Goal: Task Accomplishment & Management: Manage account settings

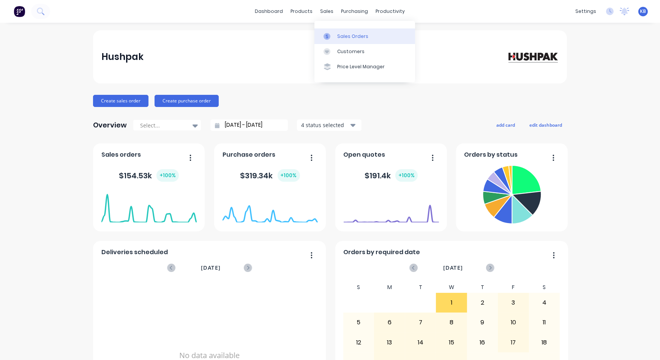
click at [337, 37] on div "Sales Orders" at bounding box center [352, 36] width 31 height 7
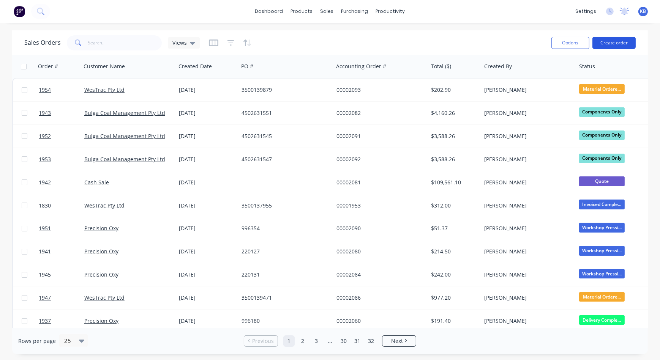
click at [615, 43] on button "Create order" at bounding box center [613, 43] width 43 height 12
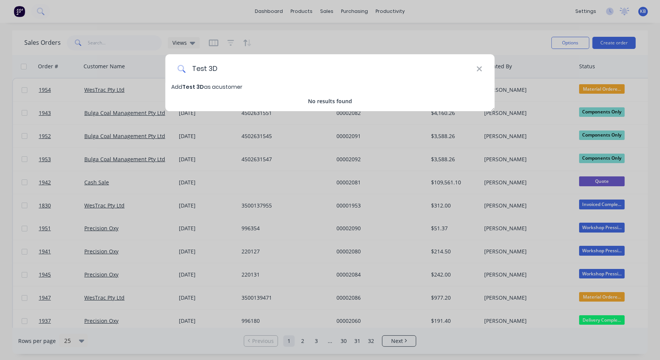
click at [320, 80] on input "Test 3D" at bounding box center [331, 68] width 290 height 28
drag, startPoint x: 320, startPoint y: 80, endPoint x: 268, endPoint y: 93, distance: 53.8
click at [268, 93] on div "Test 3D Add Test 3D as a customer No results found" at bounding box center [330, 83] width 330 height 58
type input "Test 3D"
click at [268, 93] on div "Add Test 3D as a customer No results found" at bounding box center [329, 94] width 329 height 22
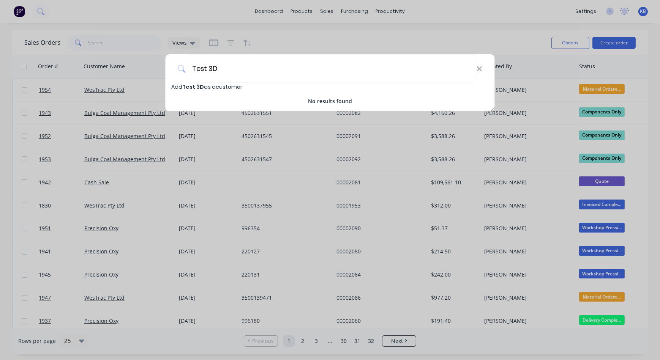
click at [232, 87] on span "Add Test 3D as a customer" at bounding box center [207, 87] width 71 height 8
select select "AU"
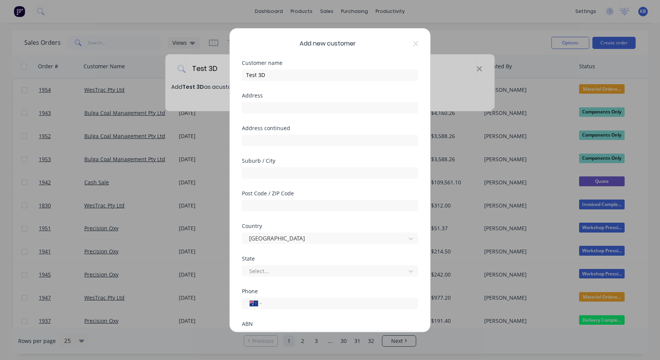
click at [410, 37] on div "Add new customer Customer name Test 3D Address Address continued Suburb / City …" at bounding box center [330, 180] width 200 height 304
click at [411, 40] on div "Add new customer" at bounding box center [330, 43] width 176 height 9
click at [413, 41] on icon at bounding box center [415, 44] width 5 height 6
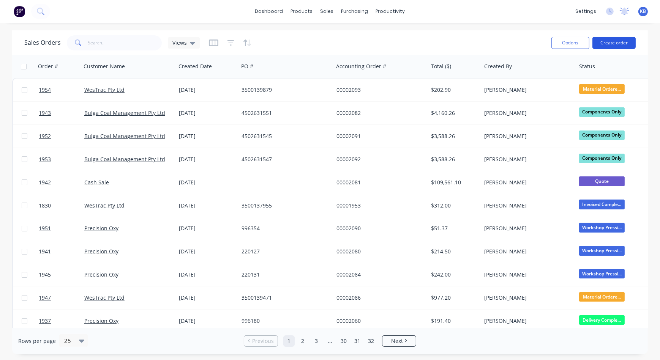
click at [625, 40] on button "Create order" at bounding box center [613, 43] width 43 height 12
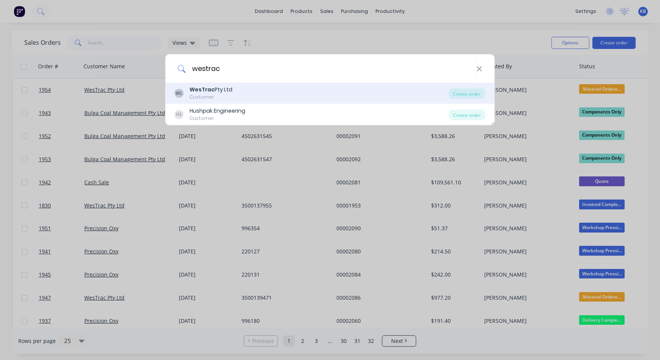
type input "westrac"
click at [392, 89] on div "WL WesTrac Pty Ltd Customer" at bounding box center [312, 93] width 274 height 15
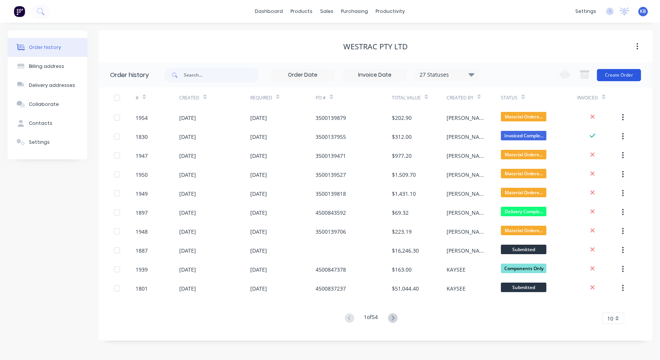
click at [613, 72] on button "Create Order" at bounding box center [619, 75] width 44 height 12
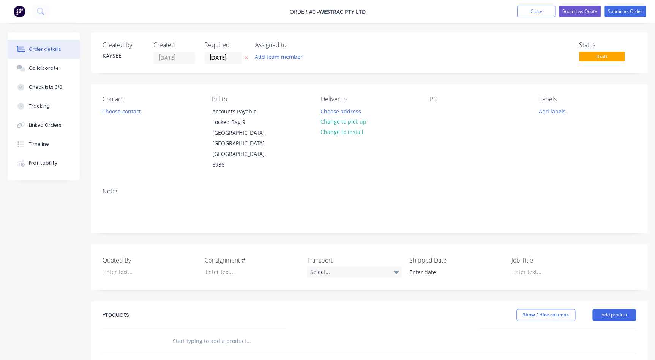
click at [284, 334] on input "text" at bounding box center [248, 341] width 152 height 15
type input "Test 3D"
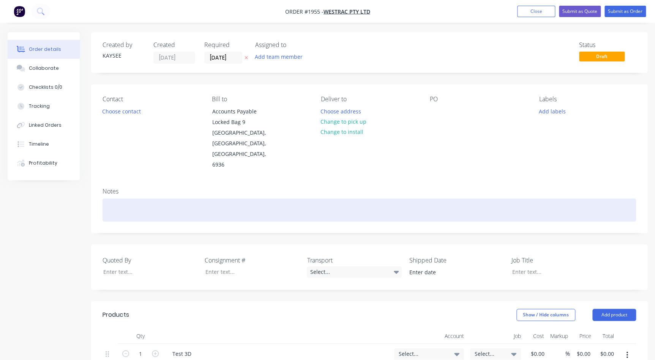
click at [198, 199] on div at bounding box center [368, 210] width 533 height 23
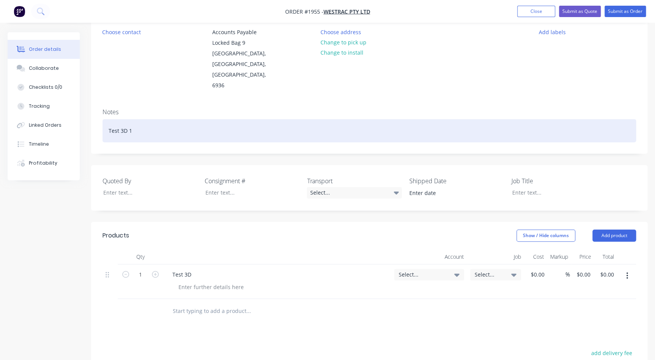
scroll to position [75, 0]
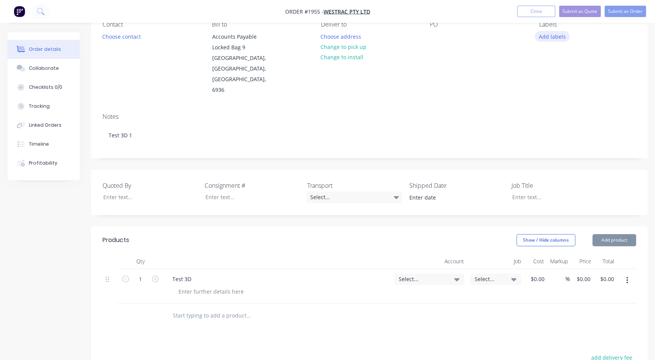
click at [551, 36] on button "Add labels" at bounding box center [551, 36] width 35 height 10
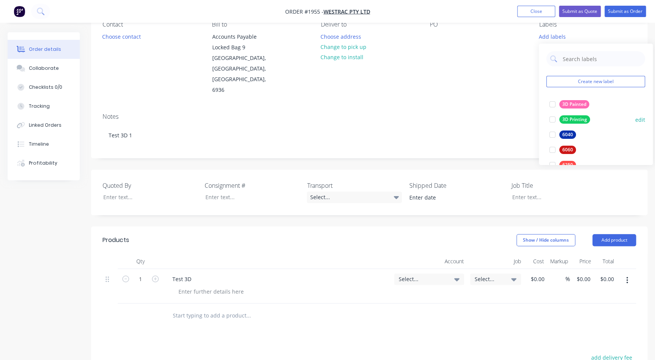
click at [554, 120] on div at bounding box center [552, 119] width 15 height 15
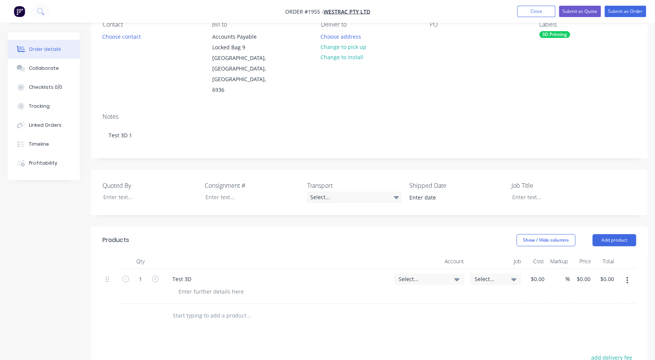
click at [478, 113] on div "Notes" at bounding box center [368, 116] width 533 height 7
click at [446, 276] on div "Select..." at bounding box center [429, 279] width 61 height 7
click at [424, 295] on input at bounding box center [417, 302] width 78 height 15
type input "3d"
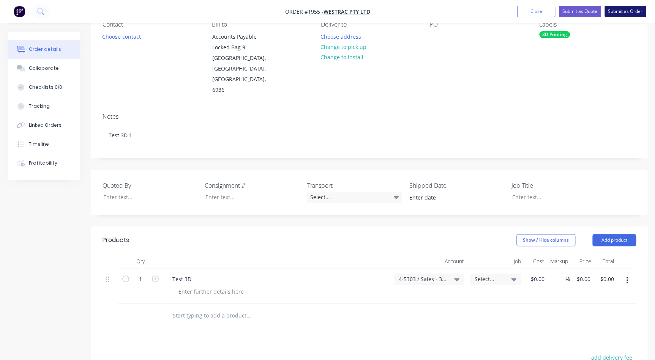
click at [628, 13] on button "Submit as Order" at bounding box center [624, 11] width 41 height 11
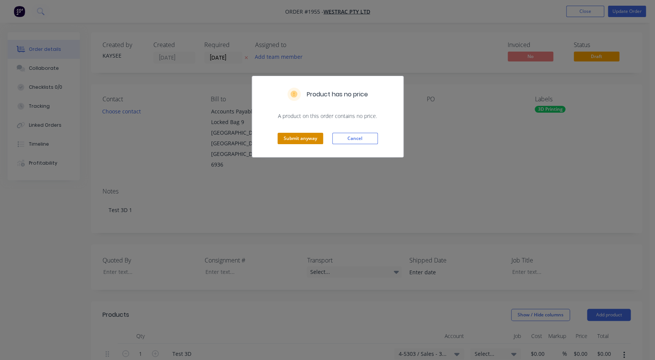
click at [303, 136] on button "Submit anyway" at bounding box center [300, 138] width 46 height 11
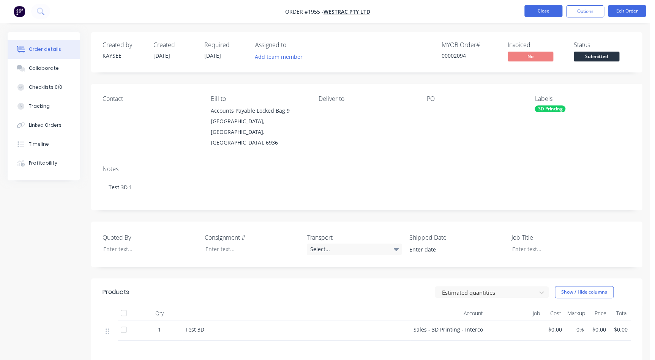
click at [553, 11] on button "Close" at bounding box center [543, 10] width 38 height 11
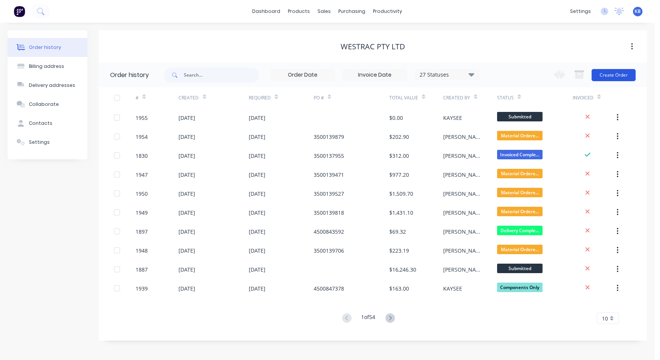
click at [611, 71] on button "Create Order" at bounding box center [613, 75] width 44 height 12
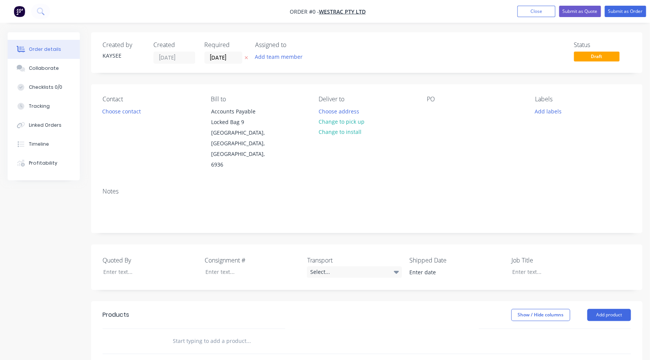
drag, startPoint x: 191, startPoint y: 330, endPoint x: 189, endPoint y: 315, distance: 14.9
click at [189, 329] on div at bounding box center [299, 341] width 273 height 25
click at [189, 334] on input "text" at bounding box center [248, 341] width 152 height 15
type input "Test 3D 2"
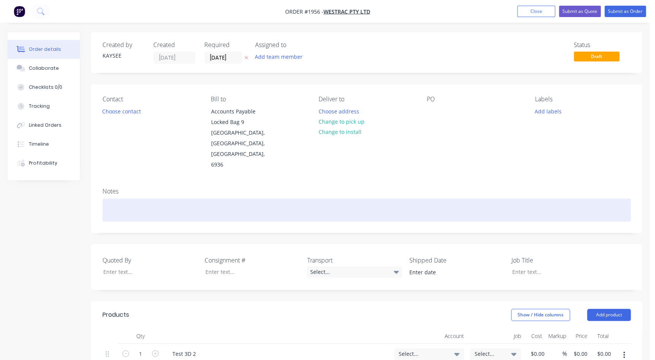
click at [175, 199] on div at bounding box center [366, 210] width 528 height 23
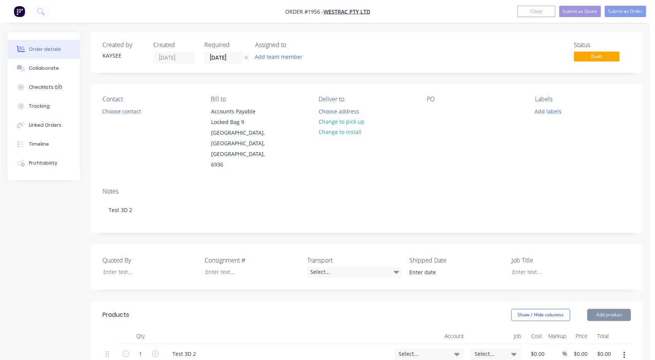
click at [406, 348] on div "Select..." at bounding box center [429, 353] width 70 height 11
type input "3d"
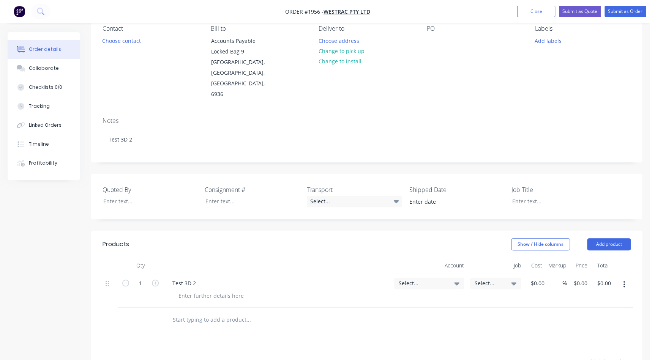
click at [433, 278] on div "Select..." at bounding box center [429, 283] width 70 height 11
click at [427, 299] on input at bounding box center [417, 306] width 78 height 15
type input "3d"
click at [621, 10] on button "Submit as Order" at bounding box center [624, 11] width 41 height 11
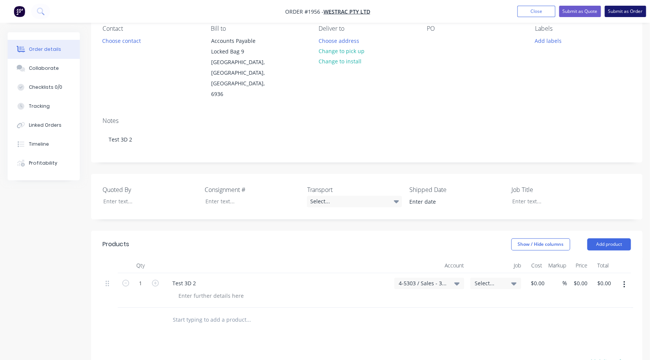
scroll to position [0, 0]
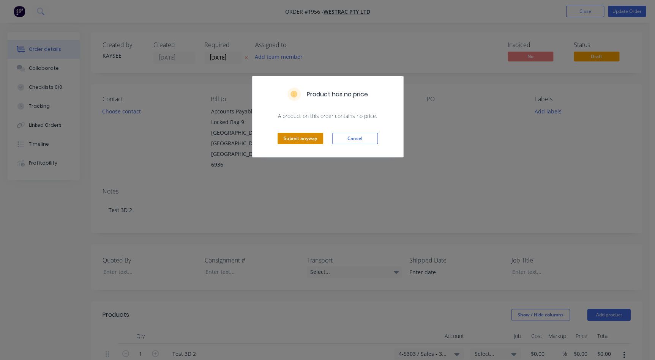
click at [304, 137] on button "Submit anyway" at bounding box center [300, 138] width 46 height 11
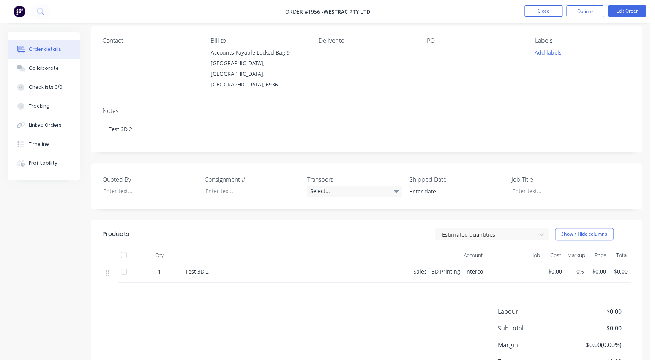
scroll to position [49, 0]
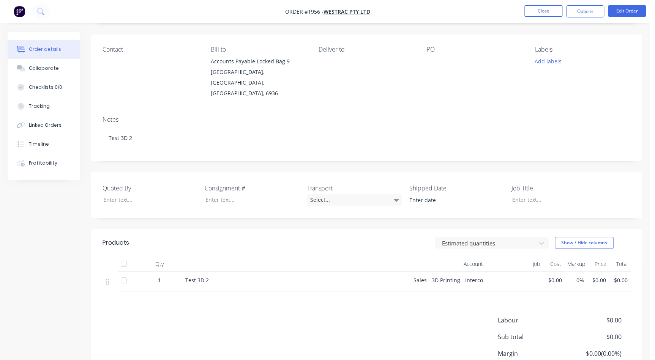
drag, startPoint x: 657, startPoint y: 86, endPoint x: 618, endPoint y: 26, distance: 71.4
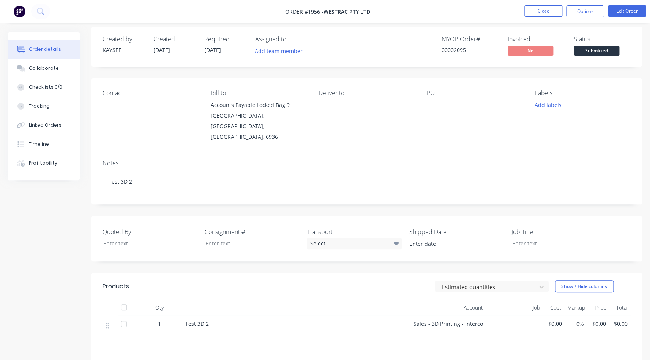
scroll to position [0, 0]
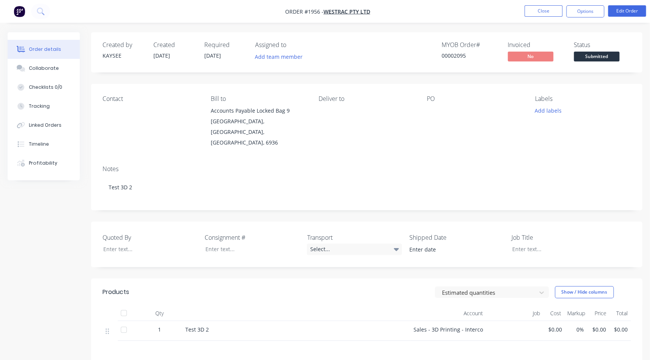
drag, startPoint x: 558, startPoint y: 6, endPoint x: 535, endPoint y: 4, distance: 22.9
click at [535, 4] on nav "Order #1956 - WesTrac Pty Ltd Close Options Edit Order" at bounding box center [327, 11] width 655 height 23
click at [531, 9] on button "Close" at bounding box center [543, 10] width 38 height 11
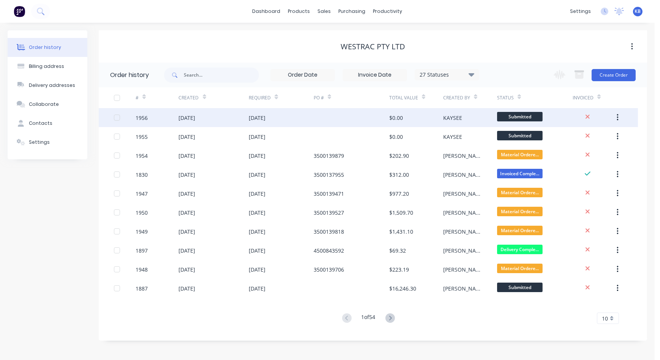
click at [451, 124] on div "KAYSEE" at bounding box center [470, 117] width 54 height 19
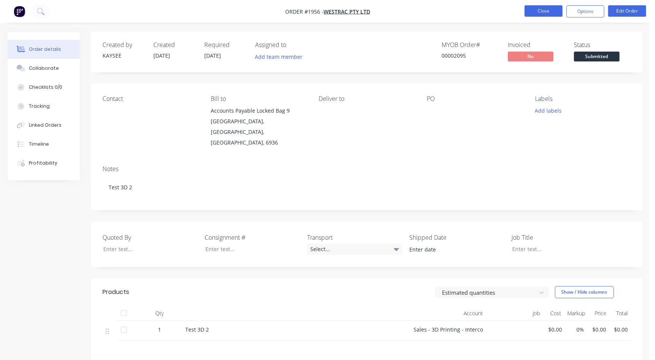
click at [540, 12] on button "Close" at bounding box center [543, 10] width 38 height 11
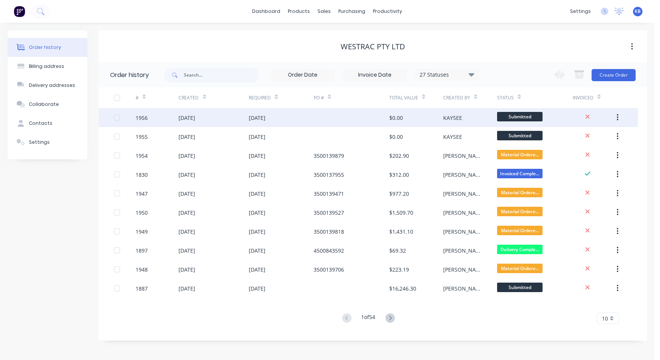
click at [463, 124] on div "KAYSEE" at bounding box center [470, 117] width 54 height 19
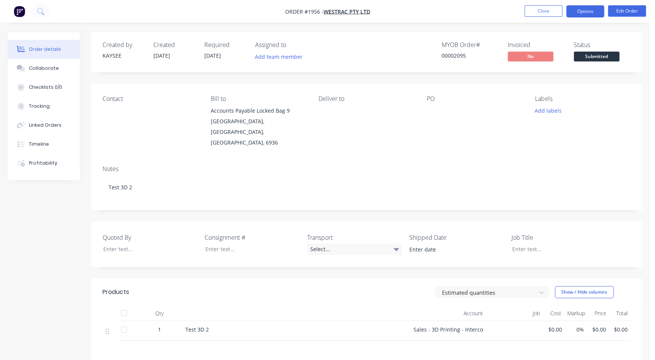
click at [572, 13] on button "Options" at bounding box center [585, 11] width 38 height 12
click at [55, 129] on button "Linked Orders" at bounding box center [44, 125] width 72 height 19
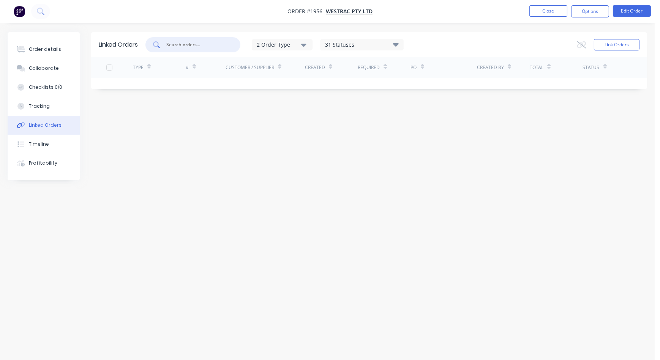
click at [180, 43] on input "text" at bounding box center [196, 45] width 63 height 8
type input "1955"
click at [285, 36] on div "Linked Orders 1955 2 Order Type 31 Statuses Sales Order Status All Archived Dra…" at bounding box center [369, 44] width 556 height 25
click at [286, 41] on div "2 Order Type" at bounding box center [282, 45] width 51 height 8
click at [318, 80] on div "button" at bounding box center [314, 78] width 15 height 15
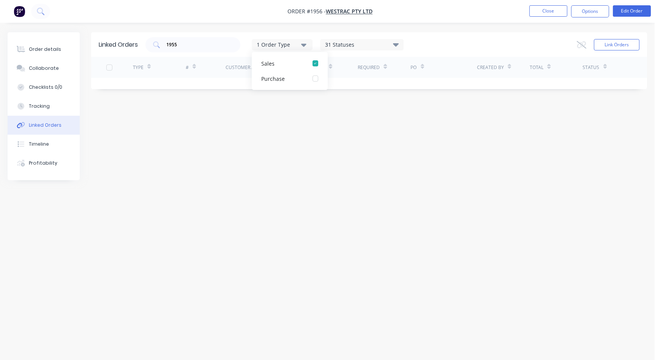
click at [400, 160] on div "Linked Orders 1955 1 Order Type Sales Purchase 31 Statuses Sales Order Status A…" at bounding box center [327, 165] width 639 height 267
click at [230, 47] on div "1955" at bounding box center [192, 44] width 95 height 15
click at [615, 49] on button "Link Orders" at bounding box center [617, 44] width 46 height 11
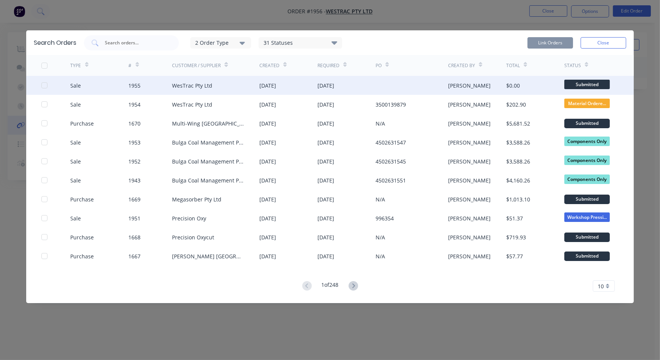
click at [50, 86] on div at bounding box center [55, 85] width 29 height 19
click at [41, 86] on div "Sale 1955 WesTrac Pty Ltd [DATE] [DATE] [PERSON_NAME] $0.00 Submitted" at bounding box center [329, 85] width 607 height 19
drag, startPoint x: 45, startPoint y: 84, endPoint x: 168, endPoint y: 79, distance: 123.1
click at [168, 79] on div "1955" at bounding box center [151, 85] width 44 height 19
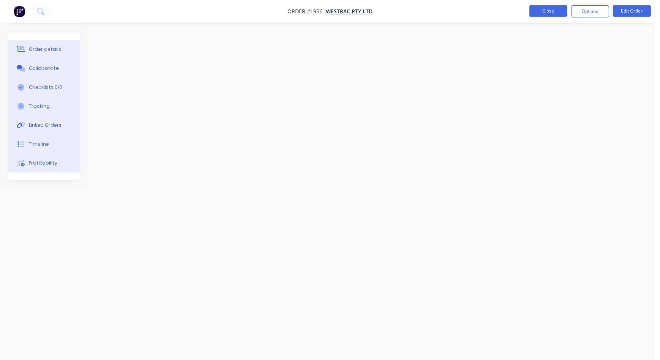
drag, startPoint x: 355, startPoint y: 118, endPoint x: 546, endPoint y: 16, distance: 216.8
click at [546, 16] on button "Close" at bounding box center [548, 10] width 38 height 11
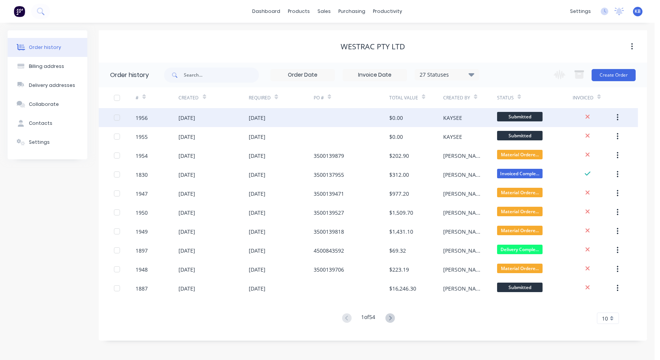
click at [285, 122] on div "[DATE]" at bounding box center [281, 117] width 65 height 19
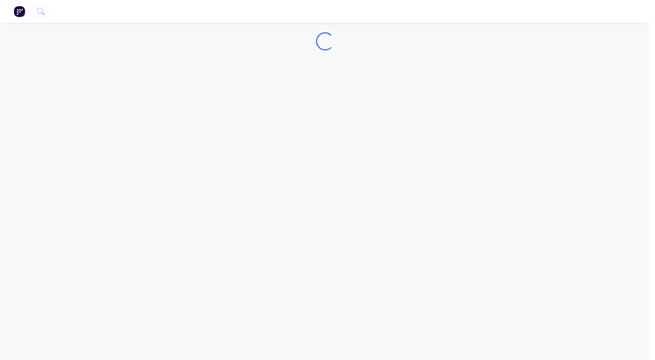
click at [285, 122] on div "Loading..." at bounding box center [324, 180] width 649 height 360
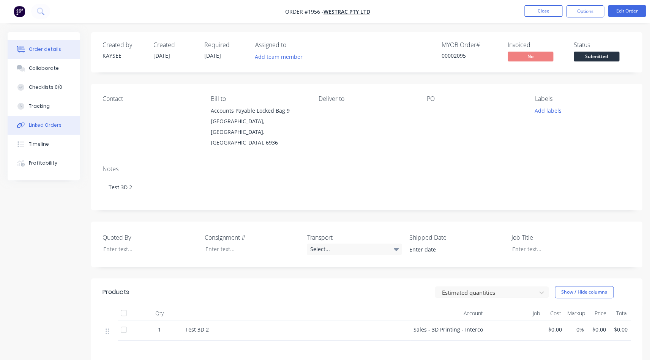
click at [51, 125] on div "Linked Orders" at bounding box center [45, 125] width 33 height 7
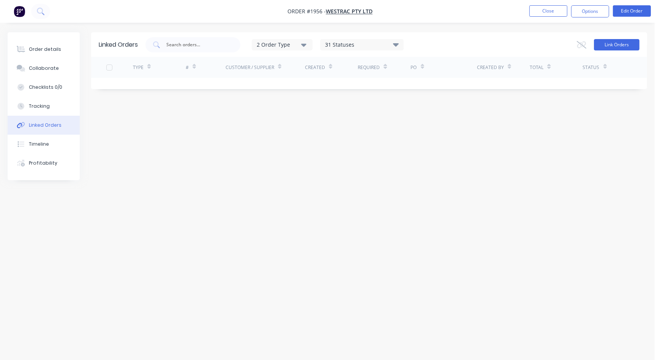
click at [625, 48] on button "Link Orders" at bounding box center [617, 44] width 46 height 11
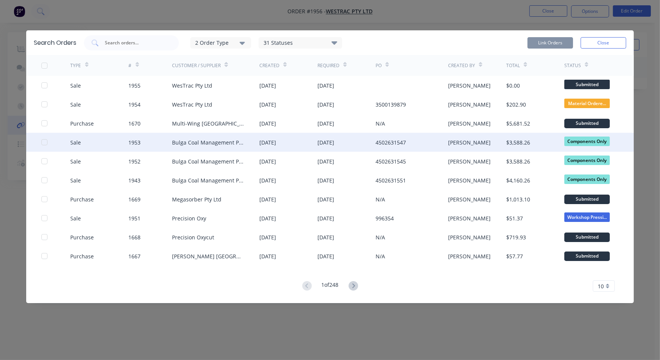
click at [46, 142] on div at bounding box center [44, 142] width 15 height 15
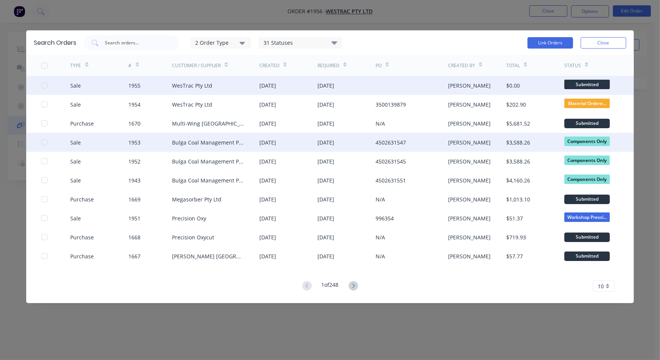
click at [44, 83] on div at bounding box center [44, 85] width 15 height 15
click at [565, 42] on button "Link Orders" at bounding box center [550, 42] width 46 height 11
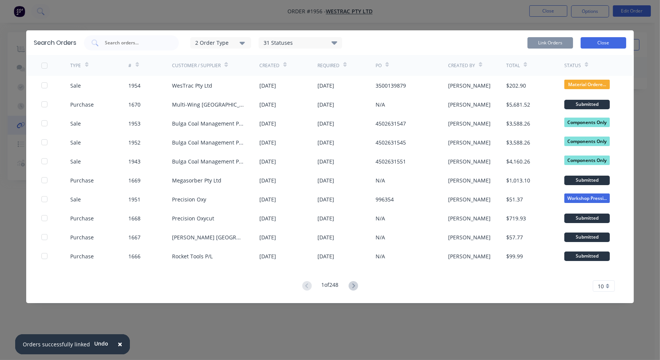
click at [611, 41] on button "Close" at bounding box center [603, 42] width 46 height 11
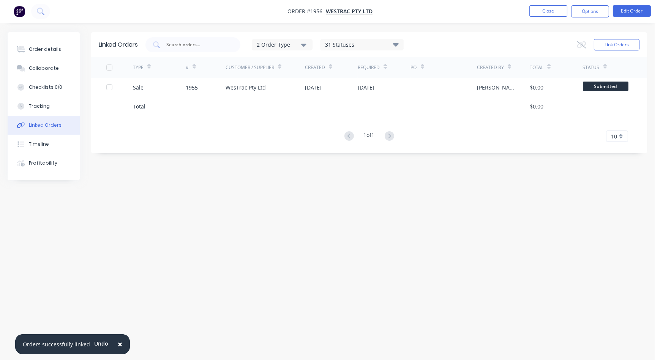
click at [65, 129] on button "Linked Orders" at bounding box center [44, 125] width 72 height 19
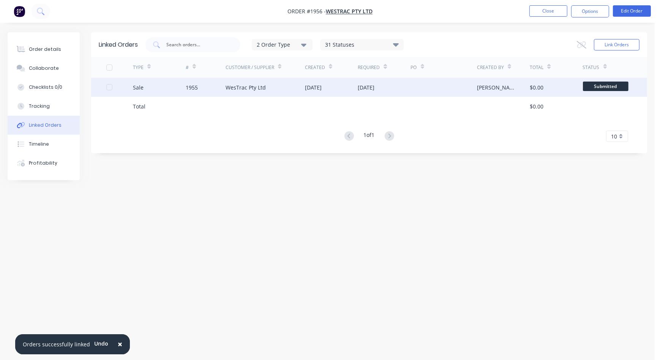
click at [161, 90] on div "Sale" at bounding box center [159, 87] width 53 height 19
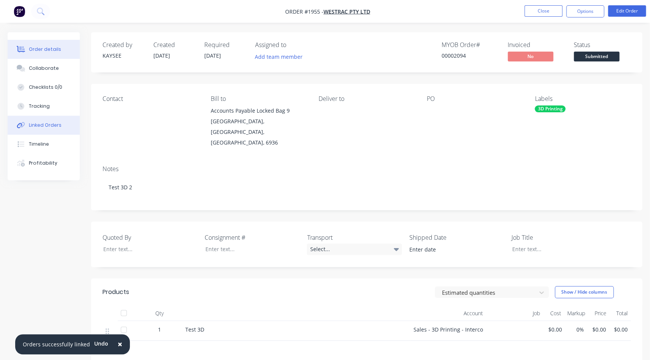
click at [50, 125] on div "Linked Orders" at bounding box center [45, 125] width 33 height 7
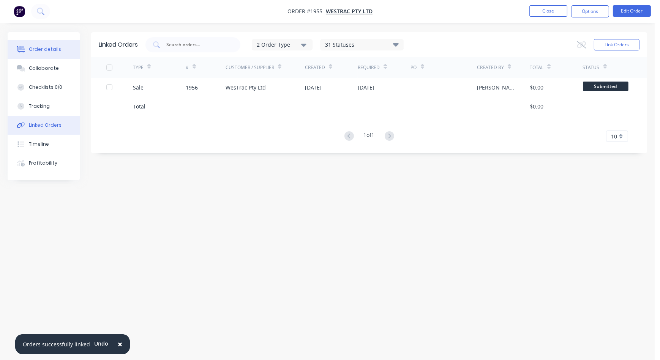
click at [44, 53] on button "Order details" at bounding box center [44, 49] width 72 height 19
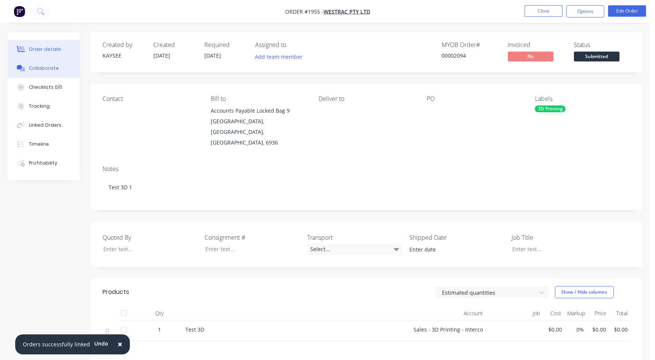
click at [62, 76] on button "Collaborate" at bounding box center [44, 68] width 72 height 19
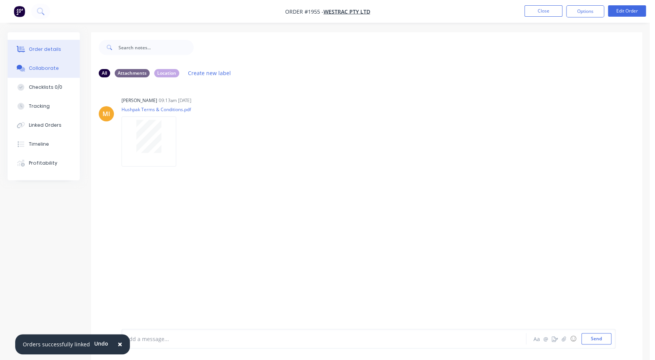
click at [54, 51] on div "Order details" at bounding box center [45, 49] width 32 height 7
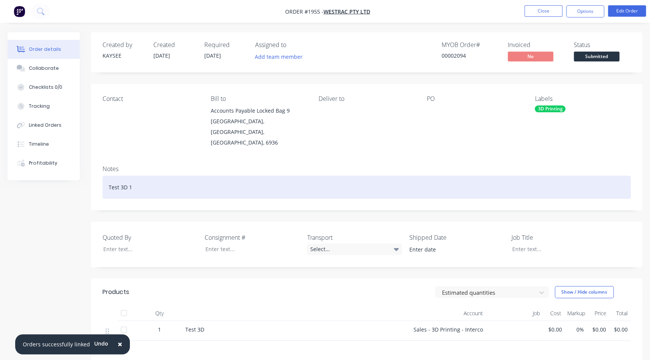
click at [107, 176] on div "Test 3D 1" at bounding box center [366, 187] width 528 height 23
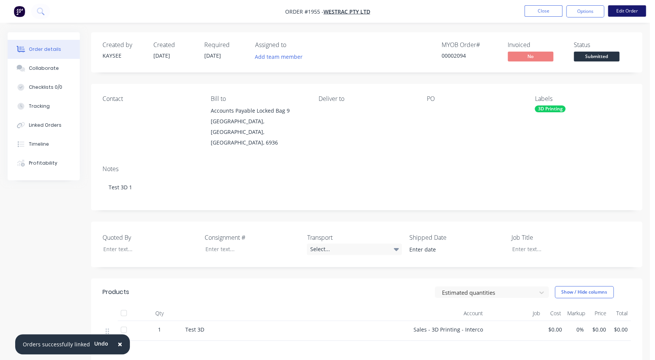
click at [627, 7] on button "Edit Order" at bounding box center [627, 10] width 38 height 11
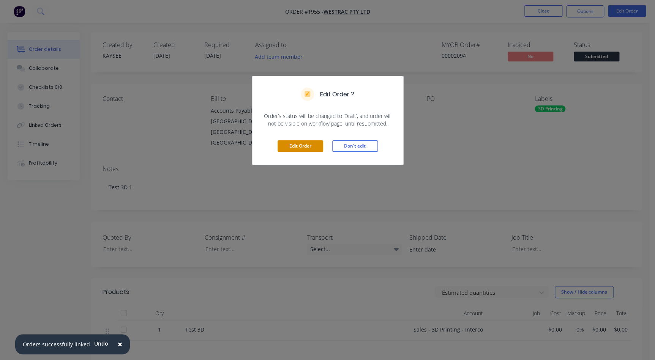
click at [293, 146] on button "Edit Order" at bounding box center [300, 145] width 46 height 11
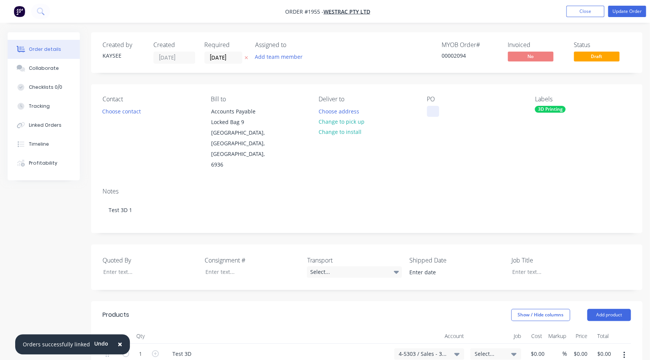
click at [428, 109] on div at bounding box center [433, 111] width 12 height 11
click at [618, 14] on button "Update Order" at bounding box center [627, 11] width 38 height 11
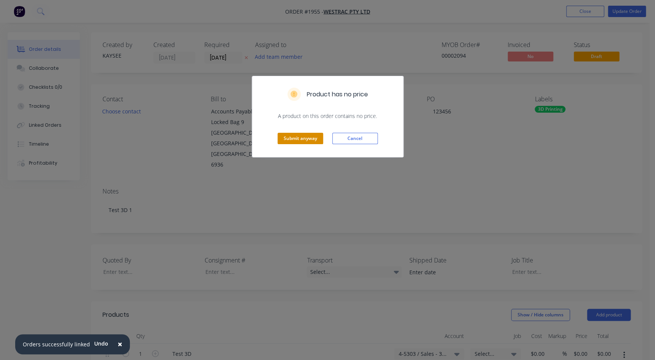
click at [317, 135] on button "Submit anyway" at bounding box center [300, 138] width 46 height 11
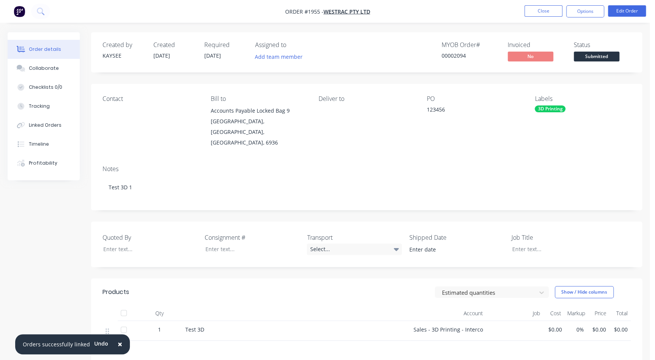
drag, startPoint x: 326, startPoint y: 77, endPoint x: 522, endPoint y: 19, distance: 204.5
click at [542, 9] on button "Close" at bounding box center [543, 10] width 38 height 11
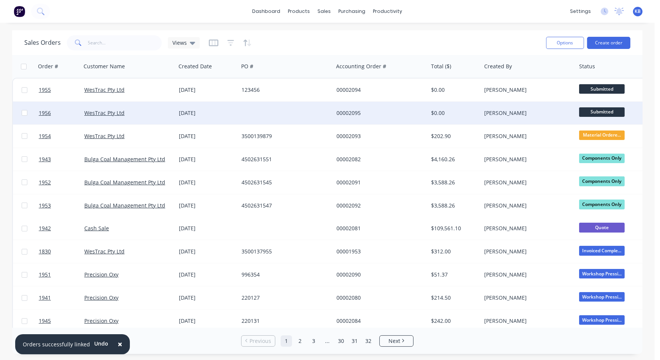
click at [253, 110] on div at bounding box center [285, 113] width 95 height 23
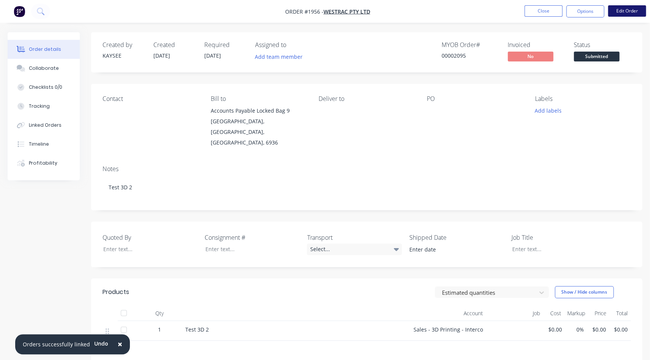
click at [630, 12] on button "Edit Order" at bounding box center [627, 10] width 38 height 11
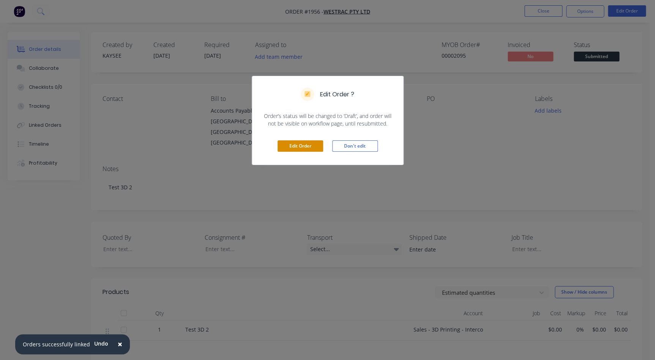
click at [299, 145] on button "Edit Order" at bounding box center [300, 145] width 46 height 11
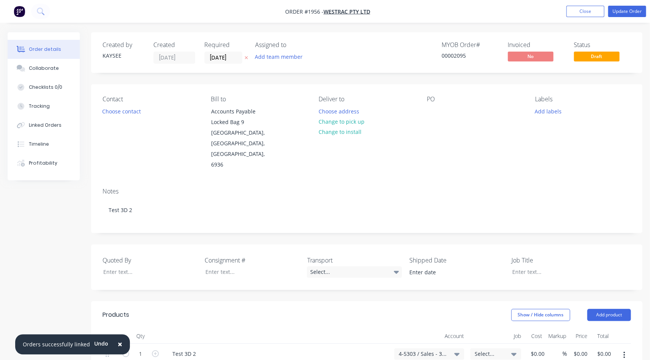
click at [425, 112] on div "Contact Choose contact [PERSON_NAME] to Accounts Payable [STREET_ADDRESS] Deliv…" at bounding box center [366, 133] width 551 height 98
click at [429, 109] on div at bounding box center [433, 111] width 12 height 11
click at [615, 12] on button "Update Order" at bounding box center [627, 11] width 38 height 11
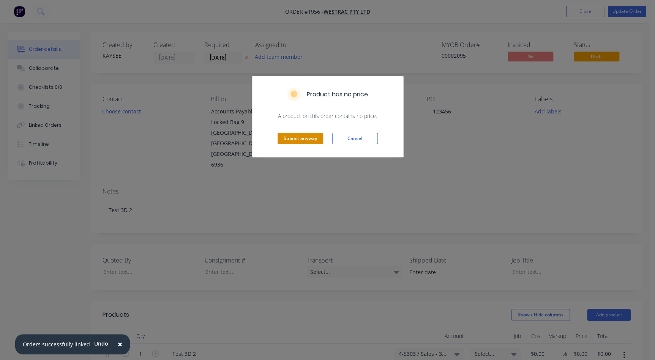
click at [295, 143] on button "Submit anyway" at bounding box center [300, 138] width 46 height 11
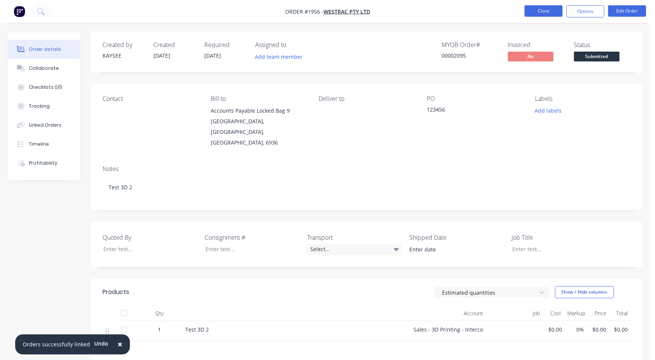
click at [534, 14] on button "Close" at bounding box center [543, 10] width 38 height 11
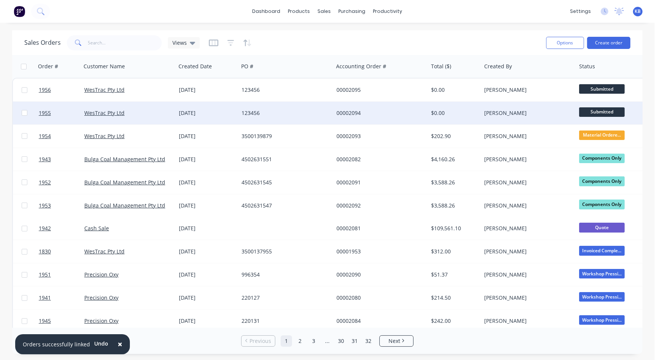
click at [353, 109] on div "00002094" at bounding box center [380, 113] width 95 height 23
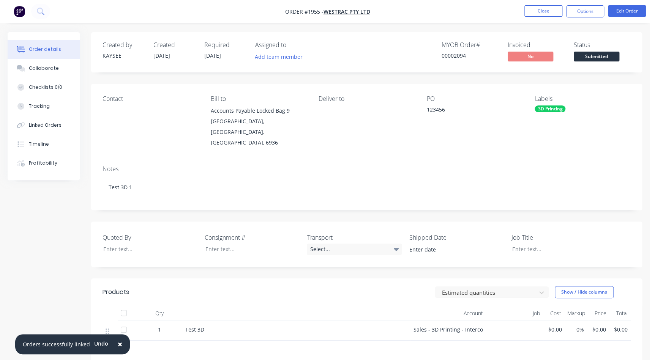
click at [152, 189] on div "Notes Test 3D 1" at bounding box center [366, 184] width 551 height 51
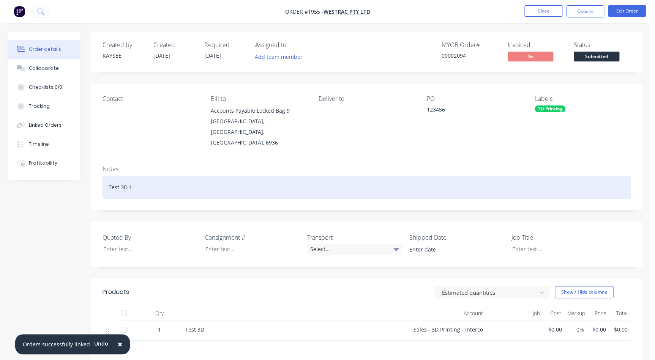
click at [145, 179] on div "Test 3D 1" at bounding box center [366, 187] width 528 height 23
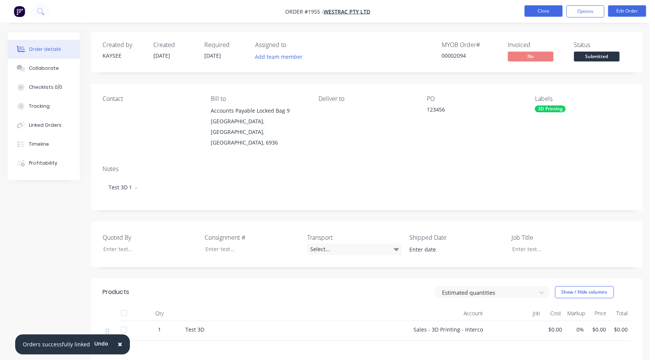
click at [542, 7] on button "Close" at bounding box center [543, 10] width 38 height 11
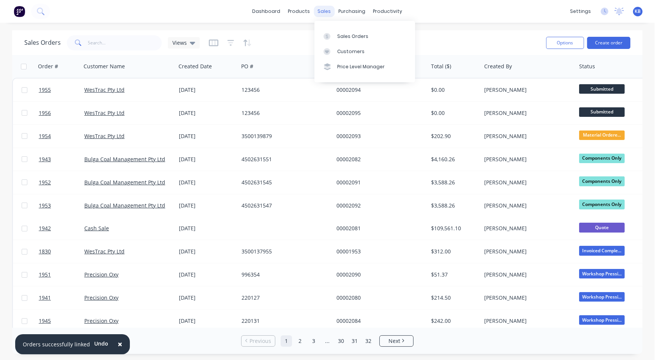
click at [325, 6] on div "sales" at bounding box center [324, 11] width 21 height 11
click at [336, 33] on link "Sales Orders" at bounding box center [364, 35] width 101 height 15
click at [324, 14] on div "sales" at bounding box center [324, 11] width 21 height 11
click at [381, 14] on div "productivity" at bounding box center [387, 11] width 37 height 11
click at [402, 83] on div "Timesheets" at bounding box center [403, 82] width 28 height 7
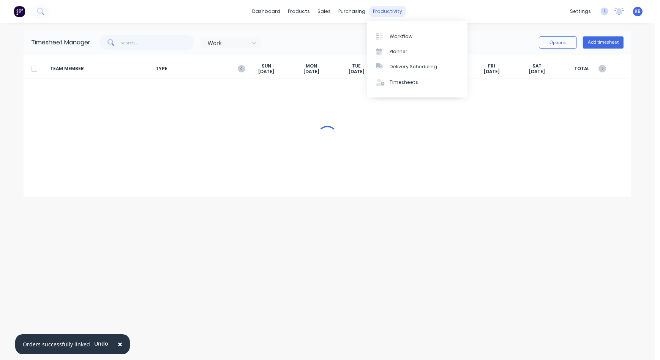
click at [388, 14] on div "productivity" at bounding box center [387, 11] width 37 height 11
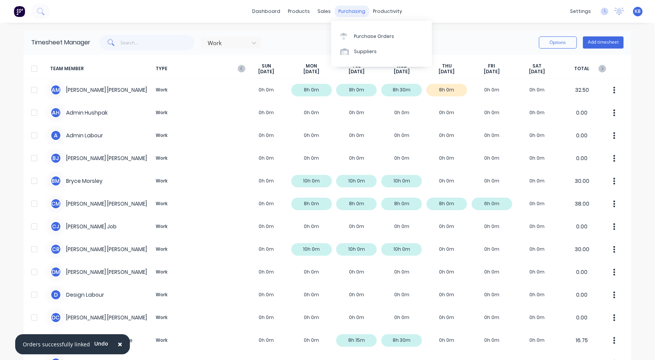
click at [350, 9] on div "purchasing" at bounding box center [352, 11] width 35 height 11
click at [317, 11] on div "sales" at bounding box center [324, 11] width 21 height 11
click at [343, 41] on link "Sales Orders" at bounding box center [362, 35] width 101 height 15
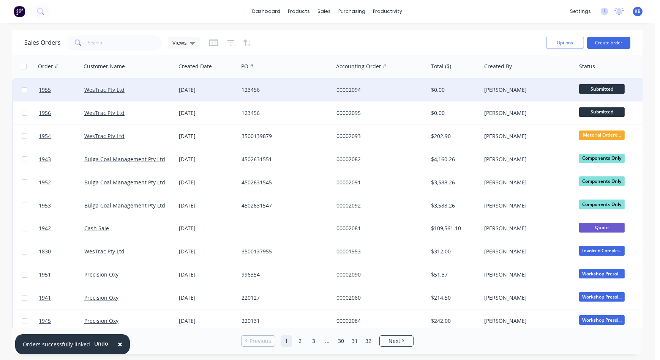
click at [549, 84] on div "[PERSON_NAME]" at bounding box center [528, 90] width 95 height 23
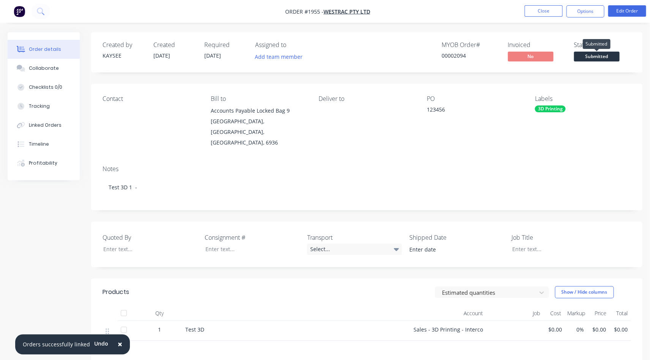
click at [603, 52] on span "Submitted" at bounding box center [597, 56] width 46 height 9
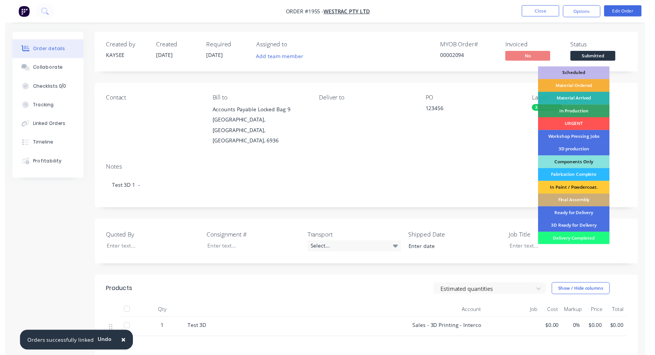
scroll to position [91, 0]
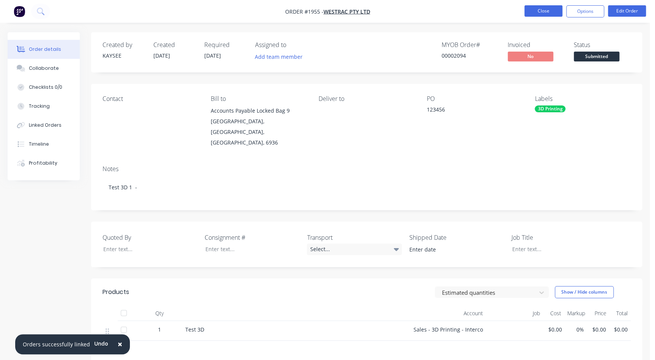
click at [549, 9] on button "Close" at bounding box center [543, 10] width 38 height 11
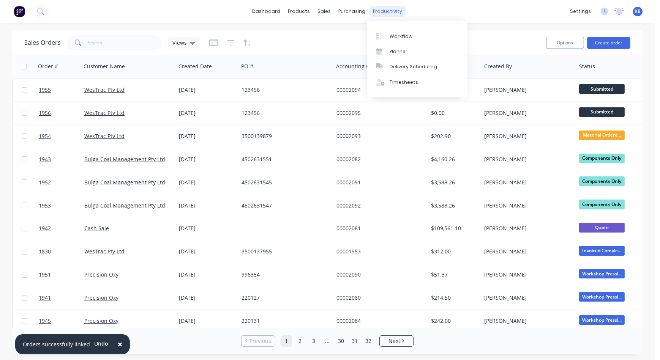
click at [396, 16] on div "productivity" at bounding box center [387, 11] width 37 height 11
click at [399, 34] on div "Workflow" at bounding box center [400, 36] width 23 height 7
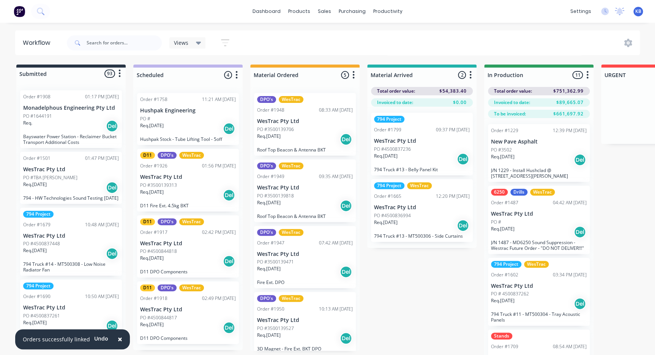
click at [202, 47] on div "Views" at bounding box center [187, 42] width 36 height 11
click at [221, 44] on icon "button" at bounding box center [225, 42] width 8 height 9
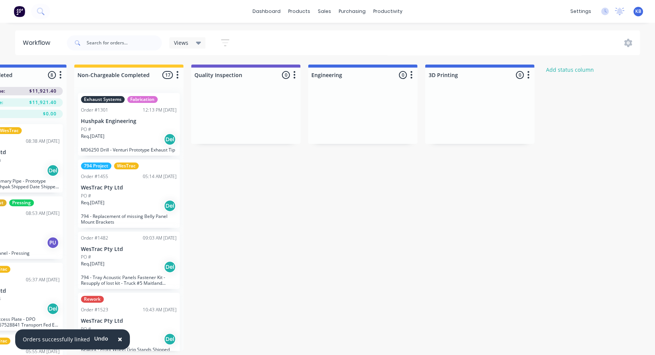
scroll to position [0, 1822]
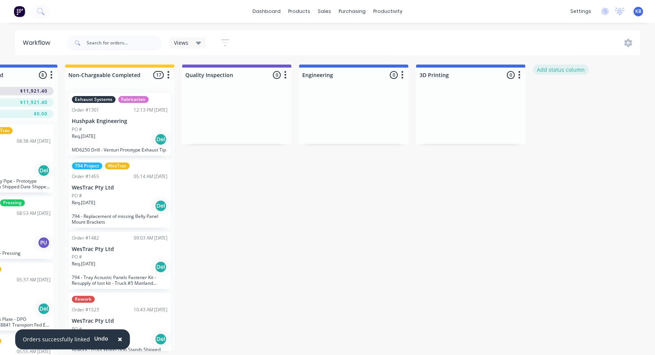
click at [564, 66] on button "Add status column" at bounding box center [561, 70] width 56 height 10
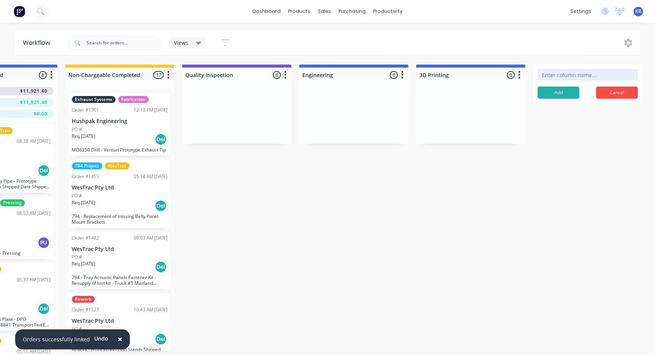
click at [562, 72] on input at bounding box center [587, 74] width 100 height 11
type input "c"
type input "F"
type input "C"
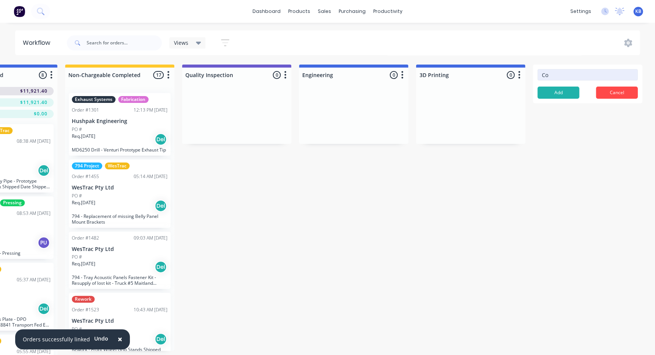
type input "C"
click at [616, 89] on button "Cancel" at bounding box center [617, 93] width 42 height 12
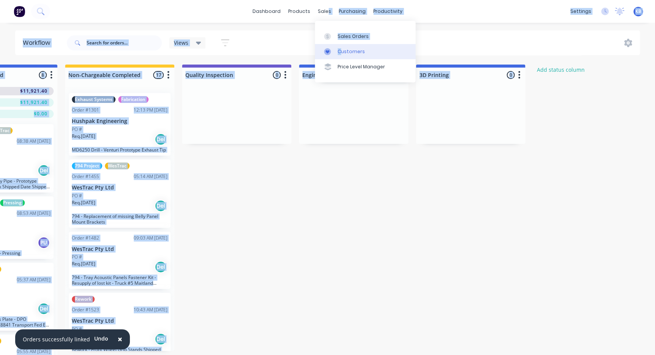
drag, startPoint x: 328, startPoint y: 13, endPoint x: 341, endPoint y: 51, distance: 40.8
click at [342, 34] on div "Sales Orders" at bounding box center [352, 36] width 31 height 7
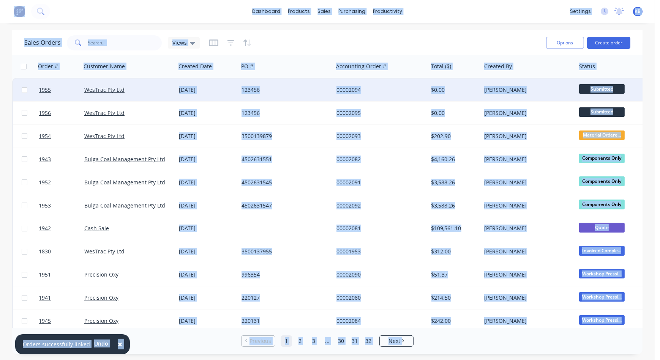
click at [148, 88] on div "WesTrac Pty Ltd" at bounding box center [126, 90] width 84 height 8
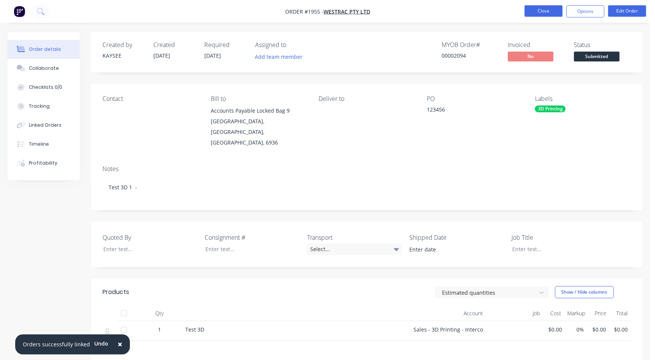
click at [532, 9] on button "Close" at bounding box center [543, 10] width 38 height 11
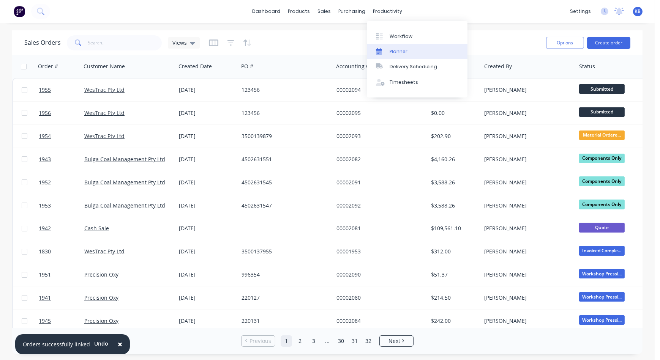
click at [403, 52] on div "Planner" at bounding box center [398, 51] width 18 height 7
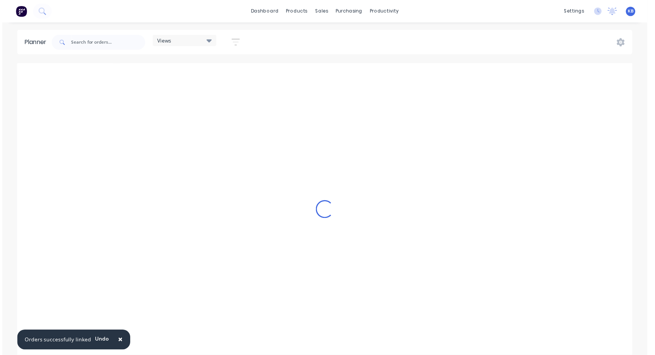
scroll to position [0, 607]
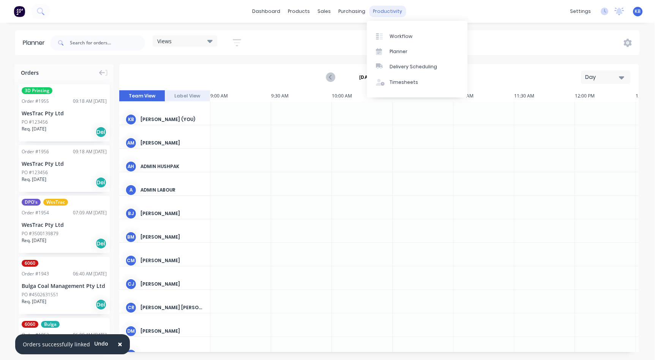
click at [384, 8] on div "productivity" at bounding box center [387, 11] width 37 height 11
click at [391, 42] on link "Workflow" at bounding box center [417, 35] width 101 height 15
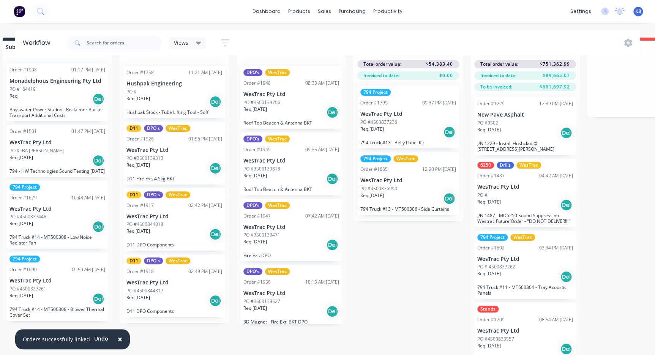
scroll to position [0, 14]
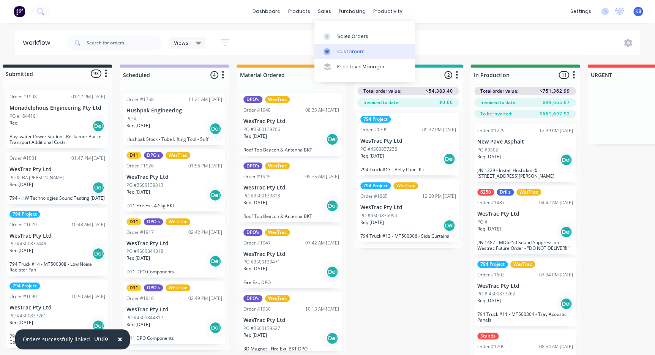
drag, startPoint x: 325, startPoint y: 16, endPoint x: 334, endPoint y: 46, distance: 32.3
click at [334, 46] on body "× Orders successfully linked Undo dashboard products sales purchasing productiv…" at bounding box center [313, 154] width 655 height 309
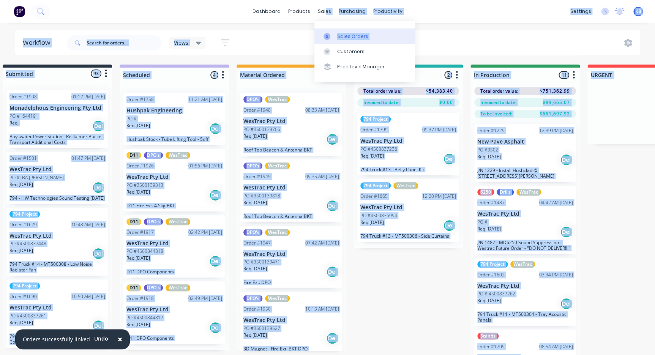
click at [334, 36] on div at bounding box center [328, 36] width 11 height 7
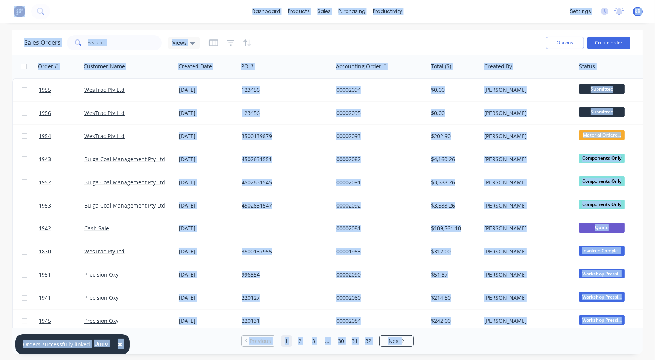
click at [516, 24] on div "× Orders successfully linked Undo dashboard products sales purchasing productiv…" at bounding box center [327, 180] width 654 height 360
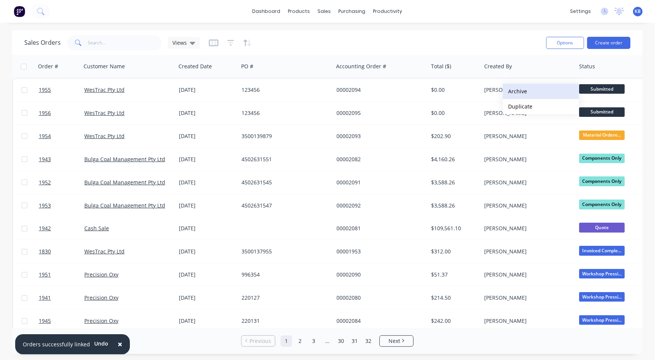
click at [518, 93] on button "Archive" at bounding box center [541, 91] width 76 height 15
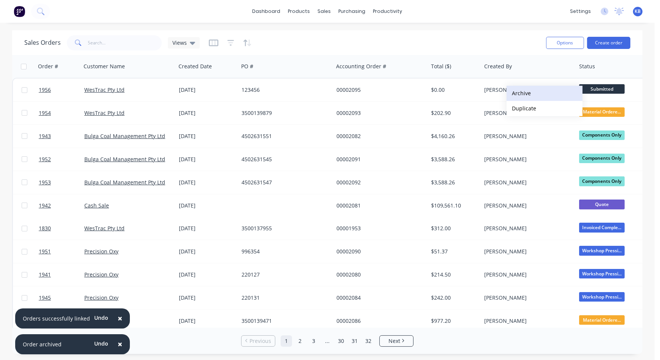
click at [520, 98] on button "Archive" at bounding box center [544, 93] width 76 height 15
